Goal: Navigation & Orientation: Find specific page/section

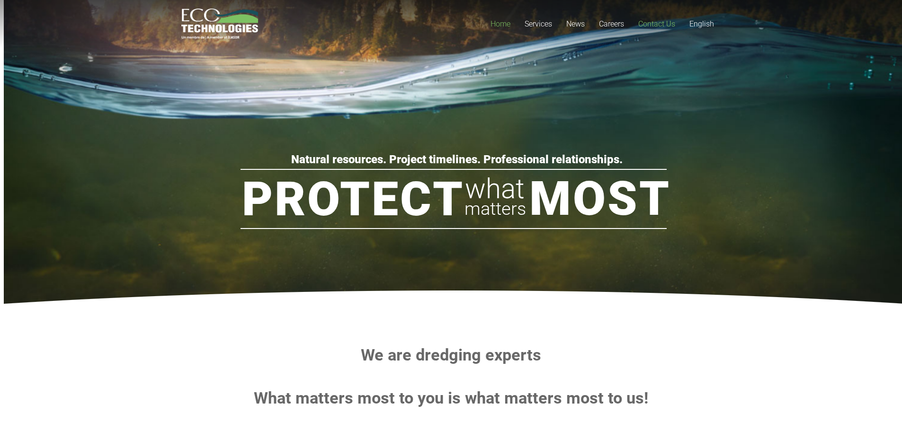
click at [665, 27] on span "Contact Us" at bounding box center [656, 23] width 37 height 9
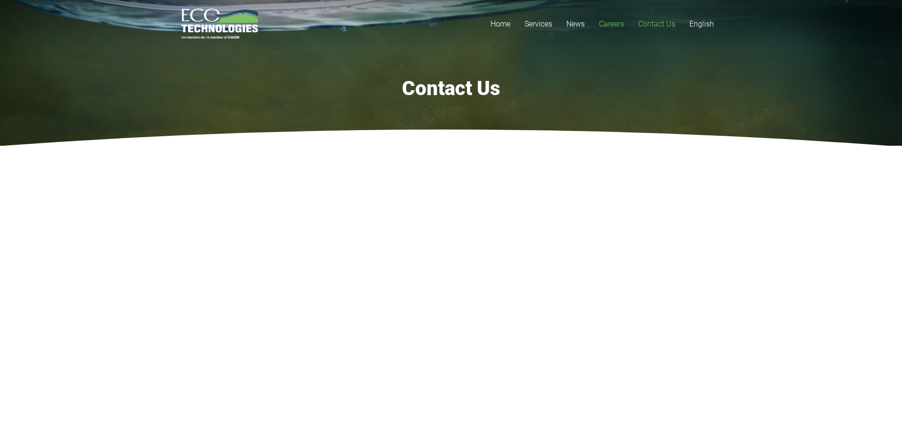
click at [604, 25] on span "Careers" at bounding box center [611, 23] width 25 height 9
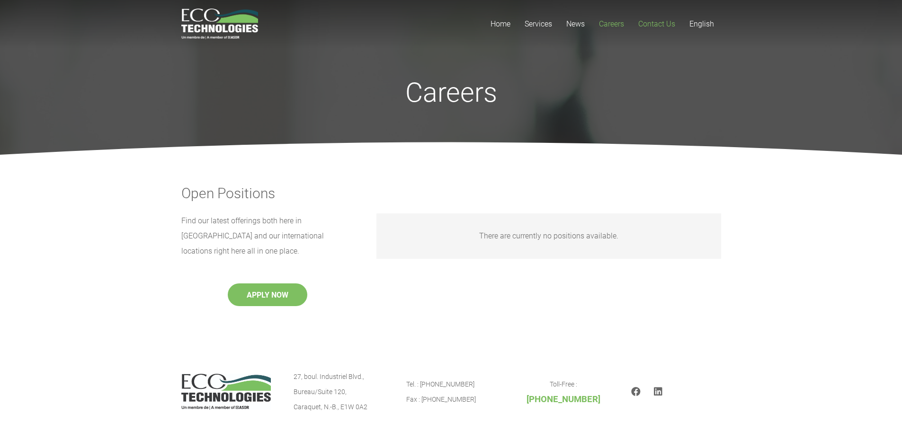
click at [665, 21] on span "Contact Us" at bounding box center [656, 23] width 37 height 9
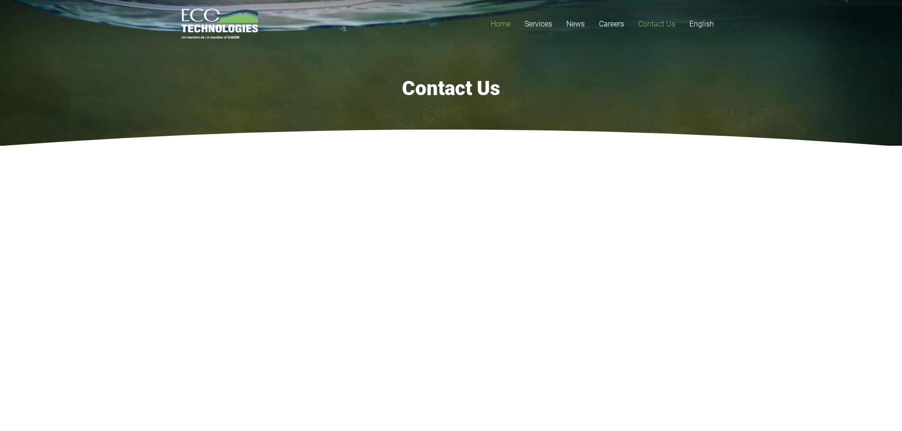
click at [505, 22] on span "Home" at bounding box center [500, 23] width 20 height 9
